Goal: Communication & Community: Participate in discussion

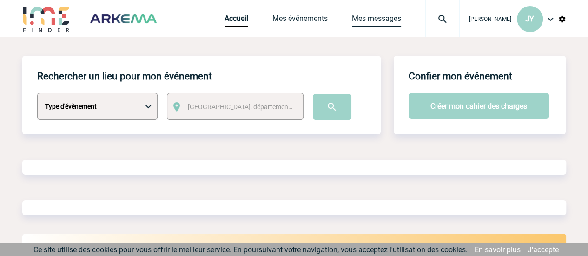
click at [380, 14] on link "Mes messages" at bounding box center [376, 20] width 49 height 13
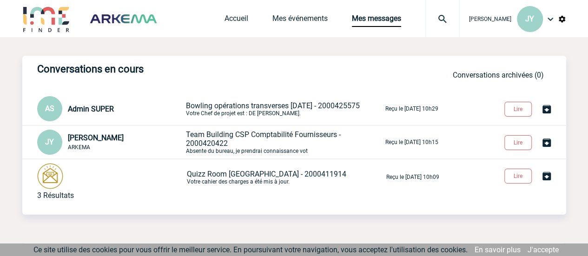
click at [284, 105] on span "Bowling opérations transverses 14/11/25 - 2000425575" at bounding box center [273, 105] width 174 height 9
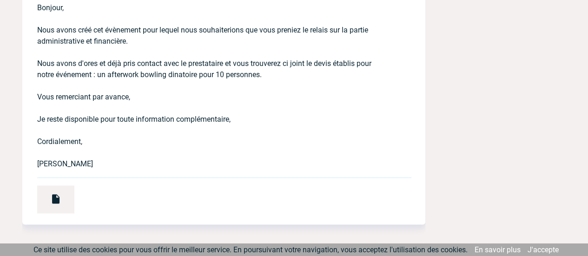
scroll to position [453, 0]
